Goal: Browse casually: Explore the website without a specific task or goal

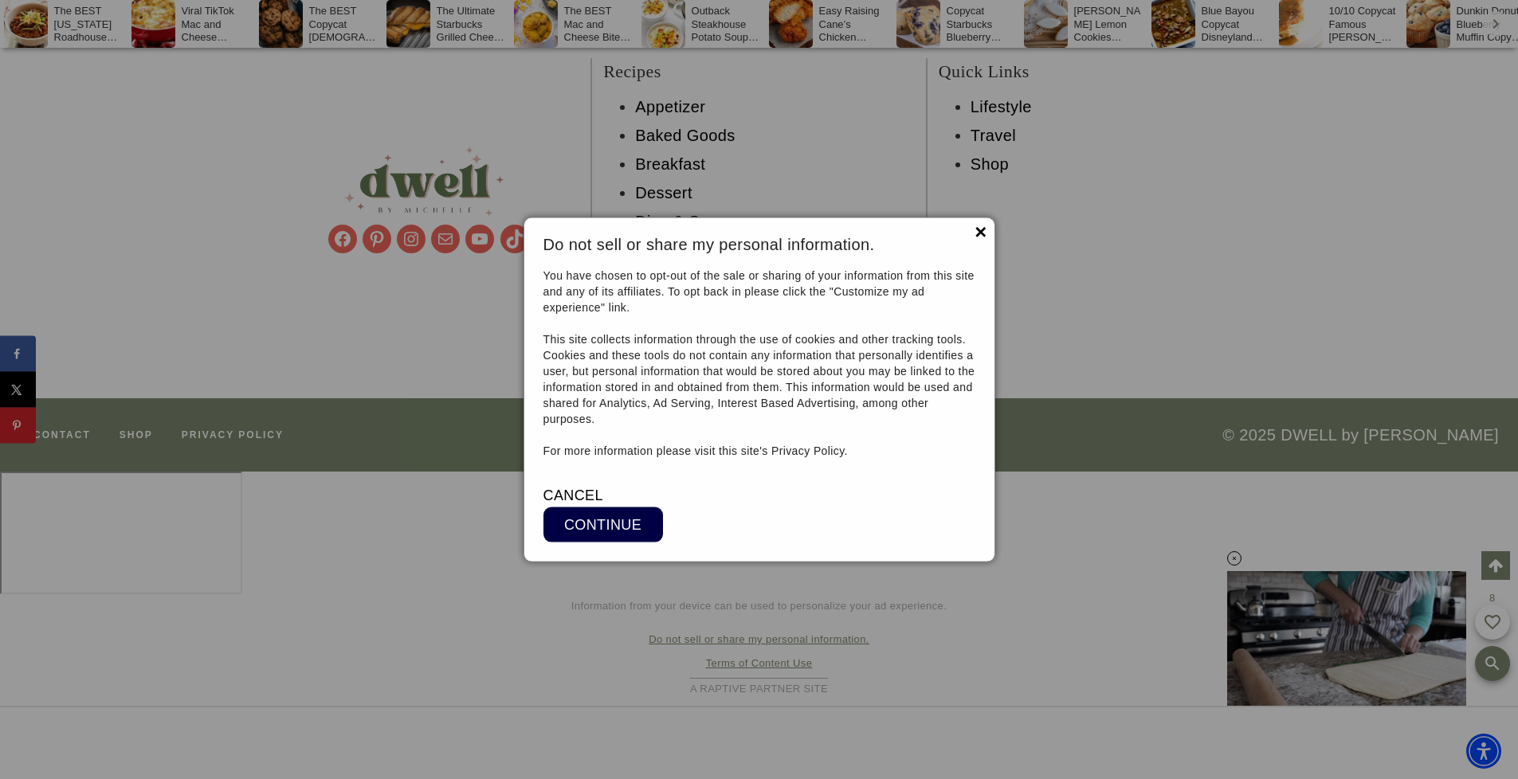
scroll to position [13461, 0]
